Goal: Task Accomplishment & Management: Manage account settings

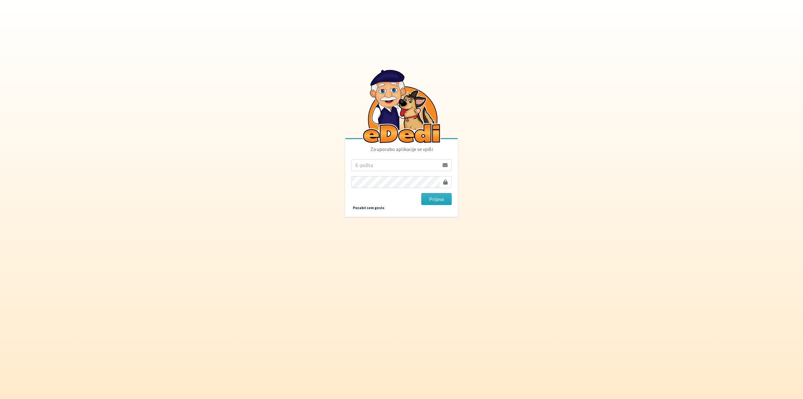
click at [396, 167] on input "email" at bounding box center [395, 165] width 88 height 12
type input "[EMAIL_ADDRESS][DOMAIN_NAME]"
click at [421, 193] on button "Prijava" at bounding box center [436, 199] width 30 height 12
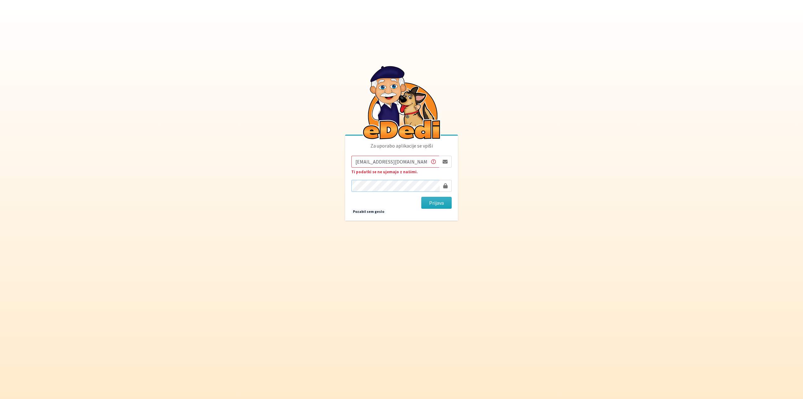
click at [421, 197] on button "Prijava" at bounding box center [436, 203] width 30 height 12
